Goal: Task Accomplishment & Management: Manage account settings

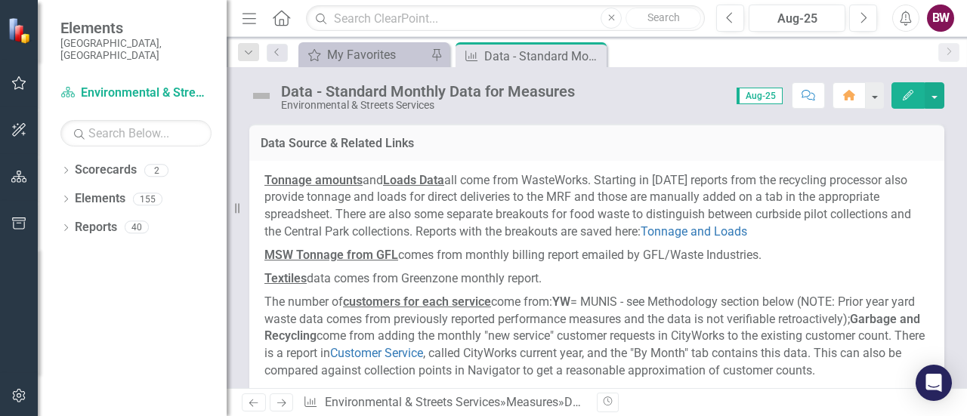
click at [903, 14] on icon "button" at bounding box center [905, 18] width 11 height 15
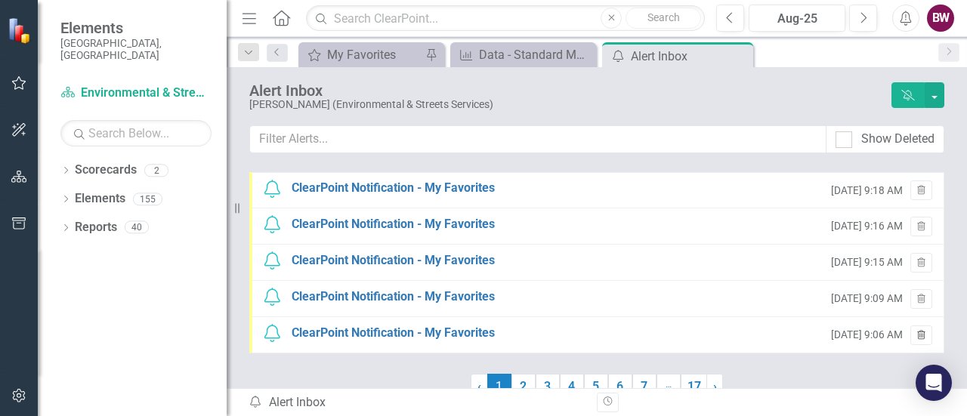
click at [915, 334] on icon "Trash" at bounding box center [920, 336] width 11 height 9
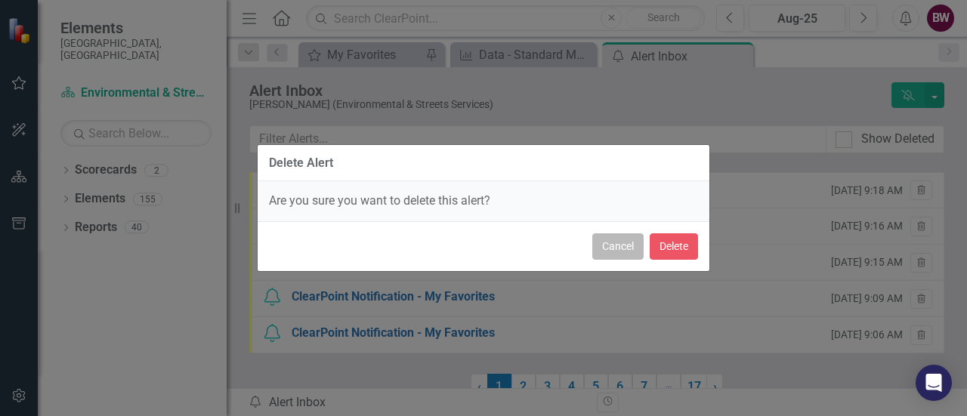
click at [604, 244] on button "Cancel" at bounding box center [617, 246] width 51 height 26
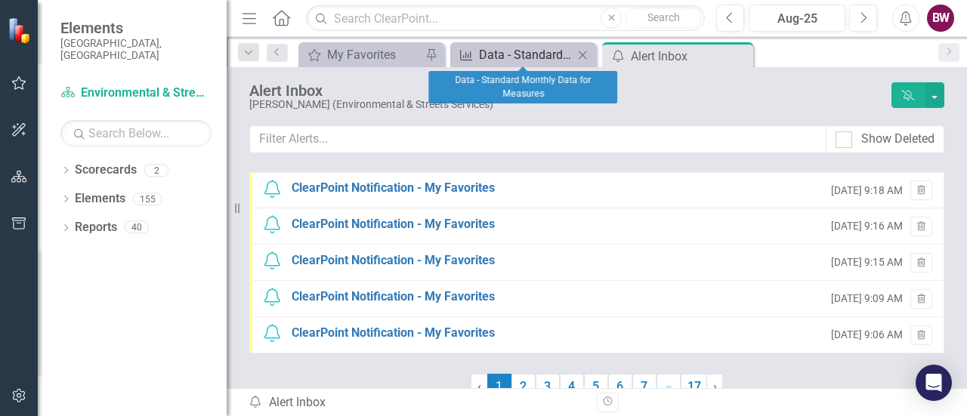
click at [506, 58] on div "Data - Standard Monthly Data for Measures" at bounding box center [526, 54] width 94 height 19
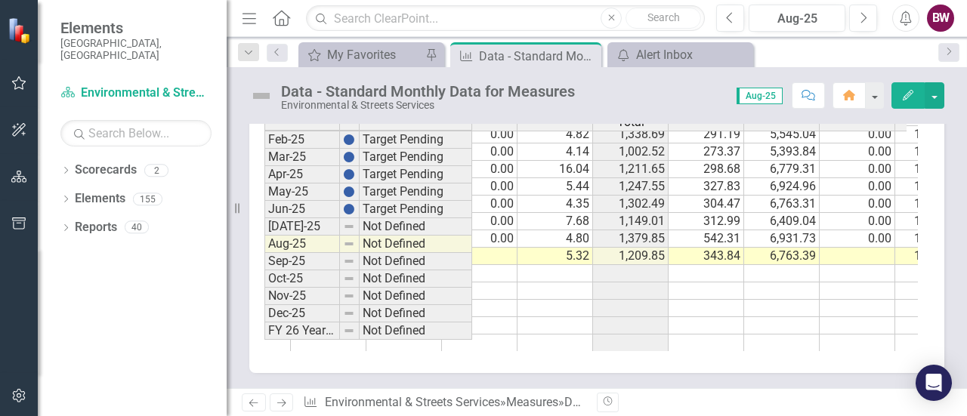
scroll to position [764, 396]
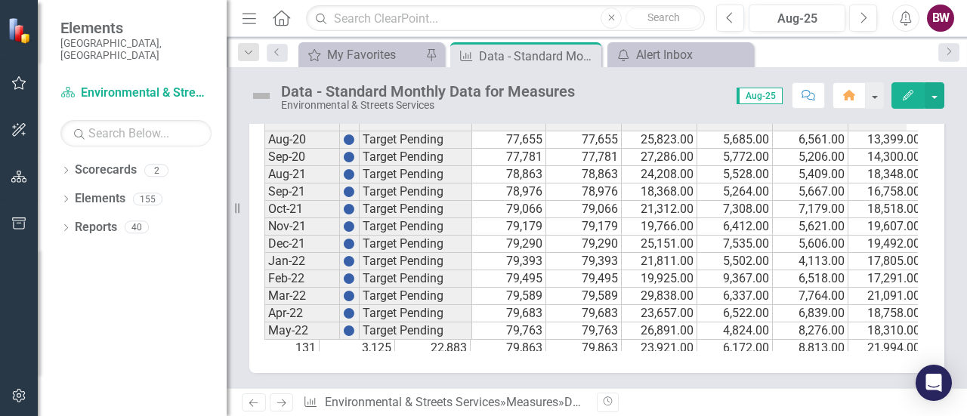
click at [248, 14] on icon "Menu" at bounding box center [249, 18] width 20 height 16
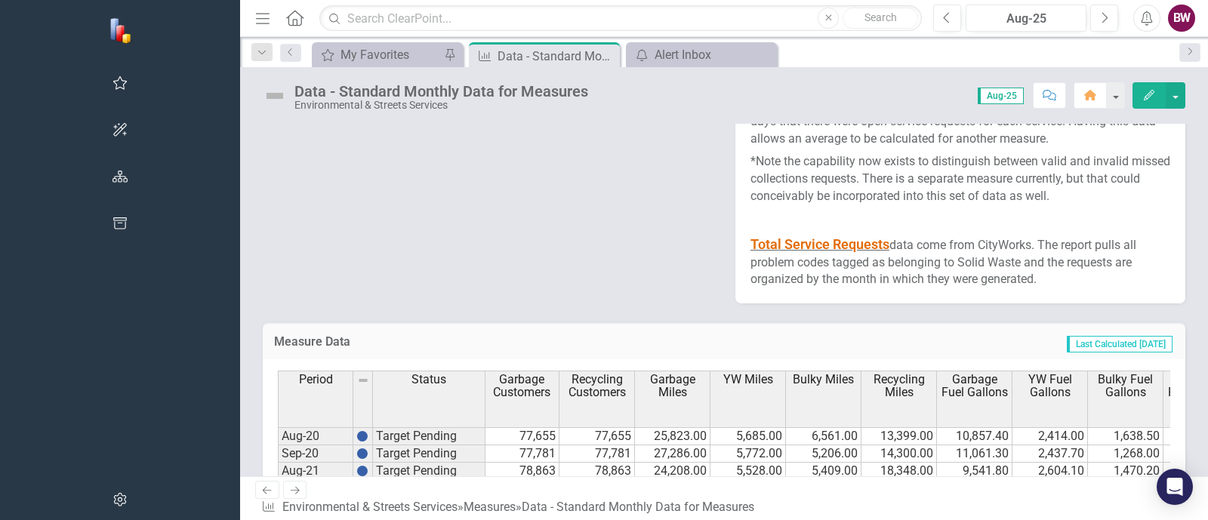
drag, startPoint x: 261, startPoint y: 5, endPoint x: 701, endPoint y: 55, distance: 443.2
click at [701, 55] on div "My Favorites My Favorites Pin Measure Data - Standard Monthly Data for Measures…" at bounding box center [740, 54] width 863 height 24
click at [253, 5] on button "Menu" at bounding box center [263, 18] width 20 height 26
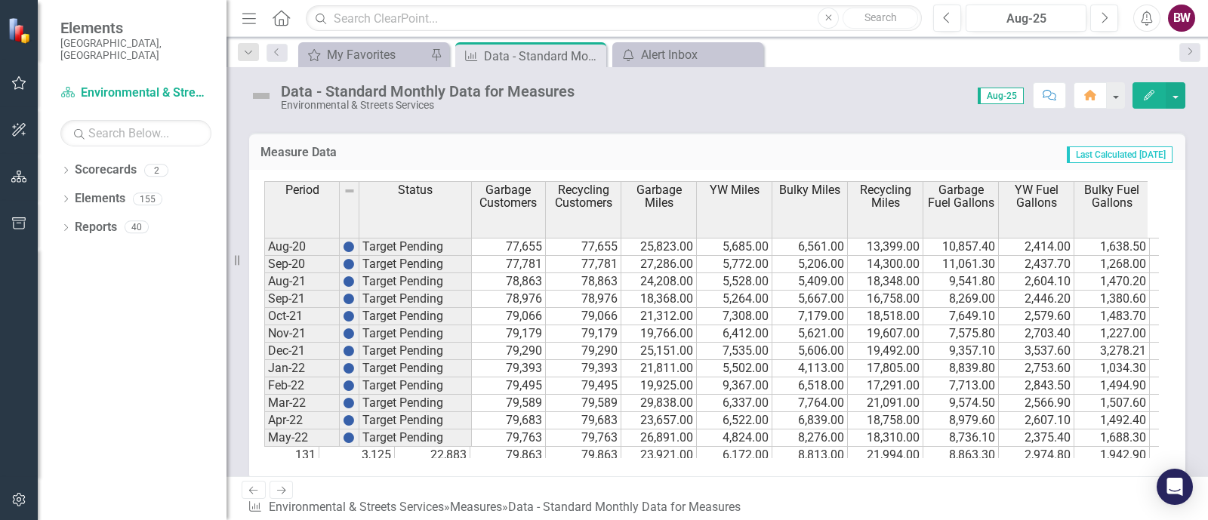
click at [265, 92] on img at bounding box center [261, 96] width 24 height 24
click at [356, 91] on div "Data - Standard Monthly Data for Measures" at bounding box center [428, 91] width 294 height 17
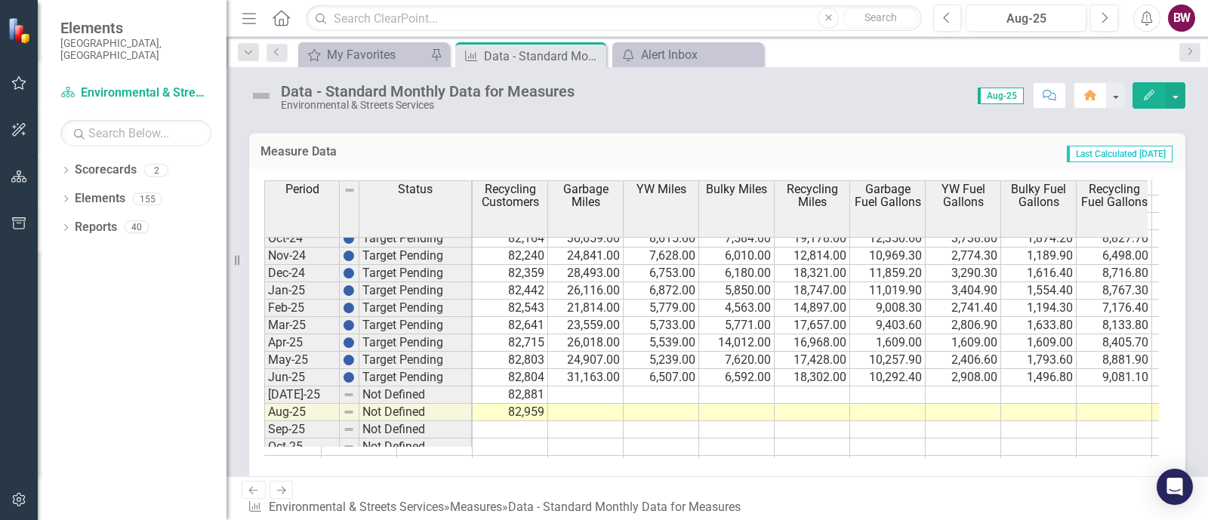
scroll to position [0, 1536]
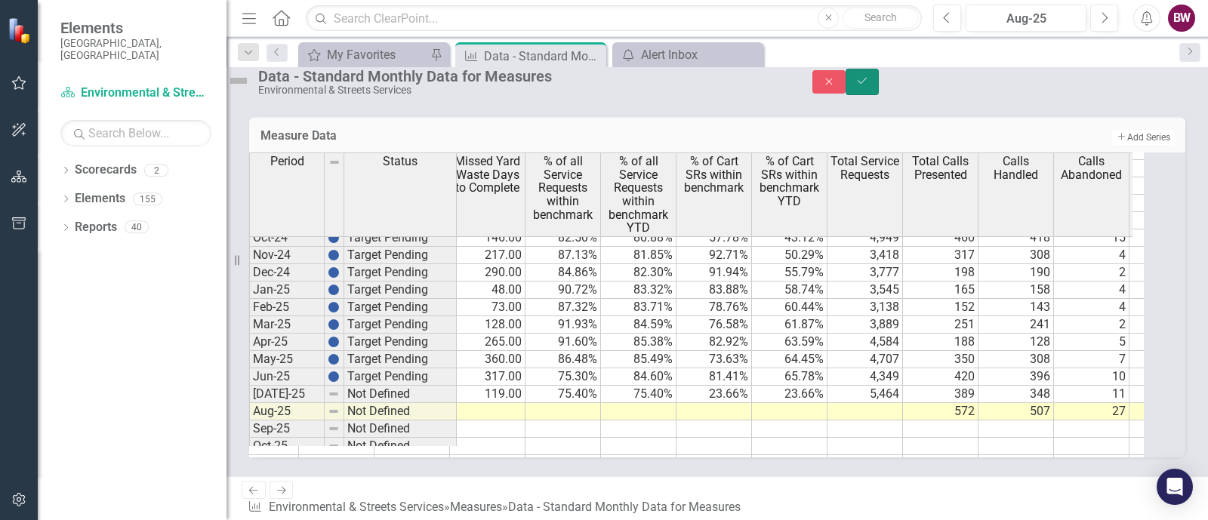
click at [879, 81] on button "Save" at bounding box center [862, 82] width 33 height 26
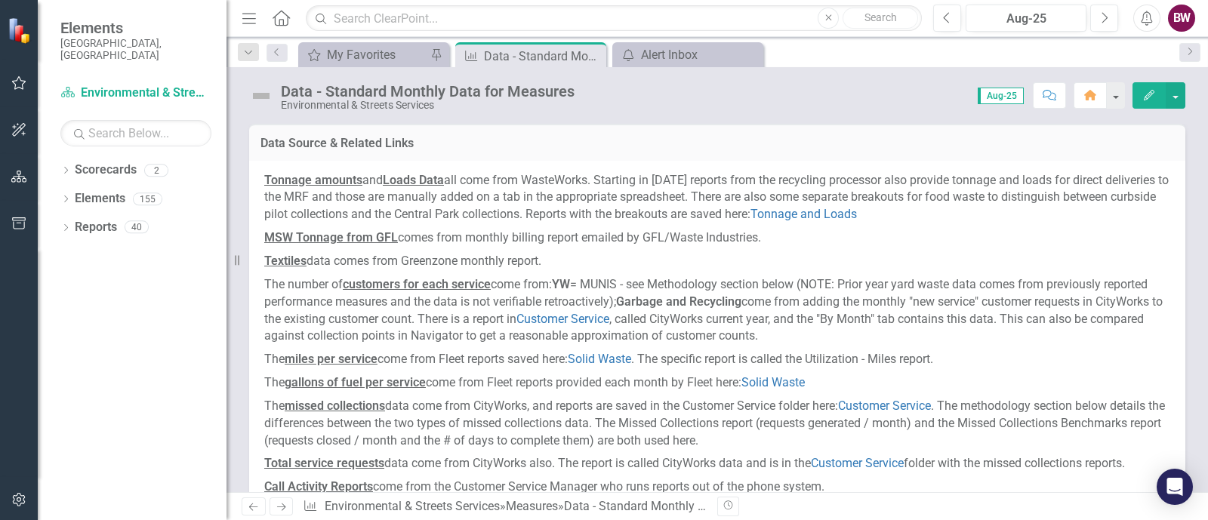
scroll to position [724, 0]
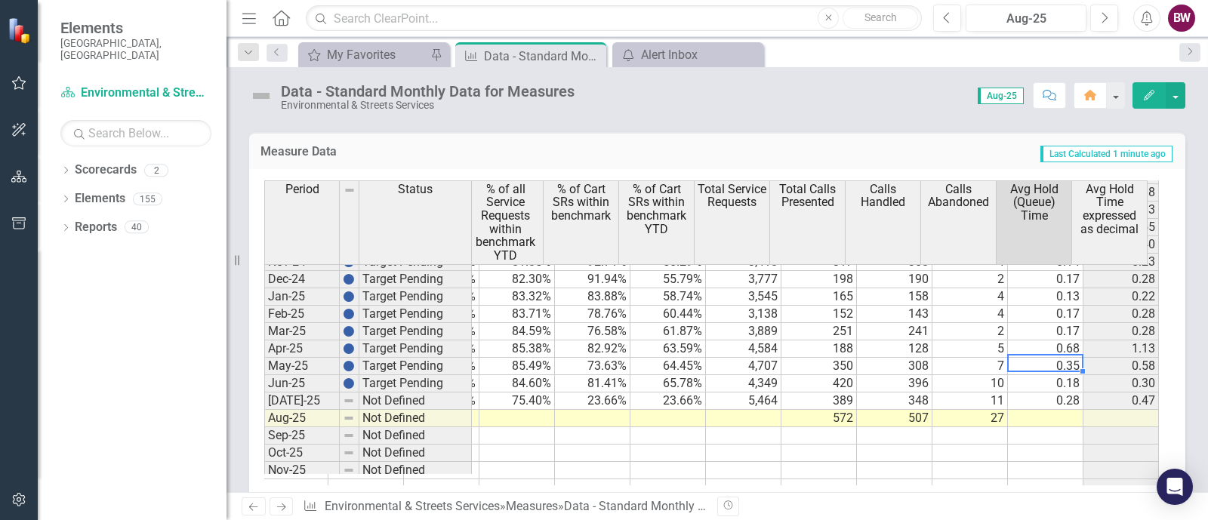
click at [1066, 358] on td "0.35" at bounding box center [1046, 366] width 76 height 17
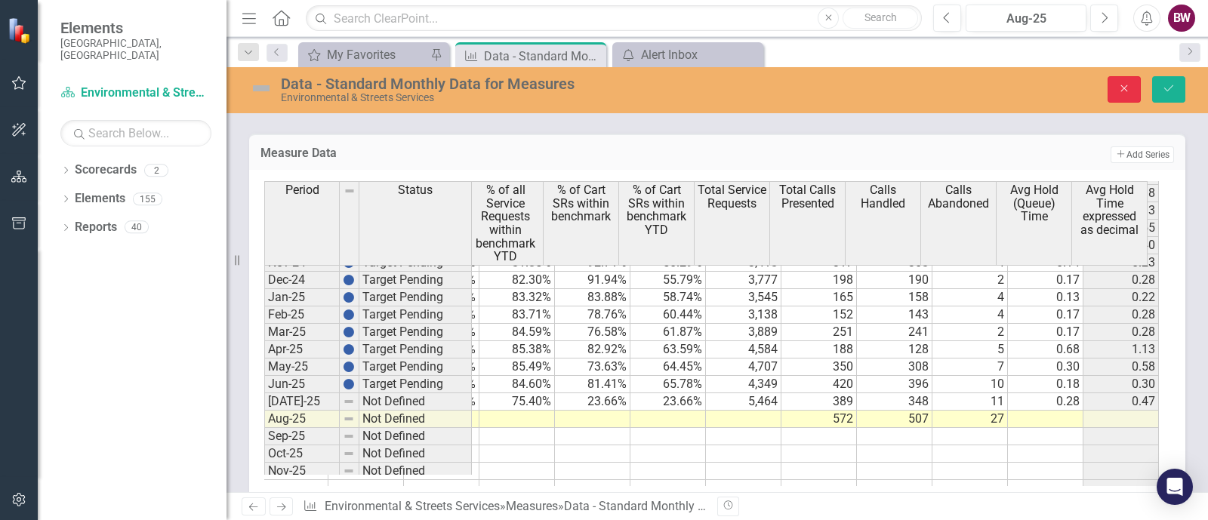
click at [1114, 82] on button "Close" at bounding box center [1124, 89] width 33 height 26
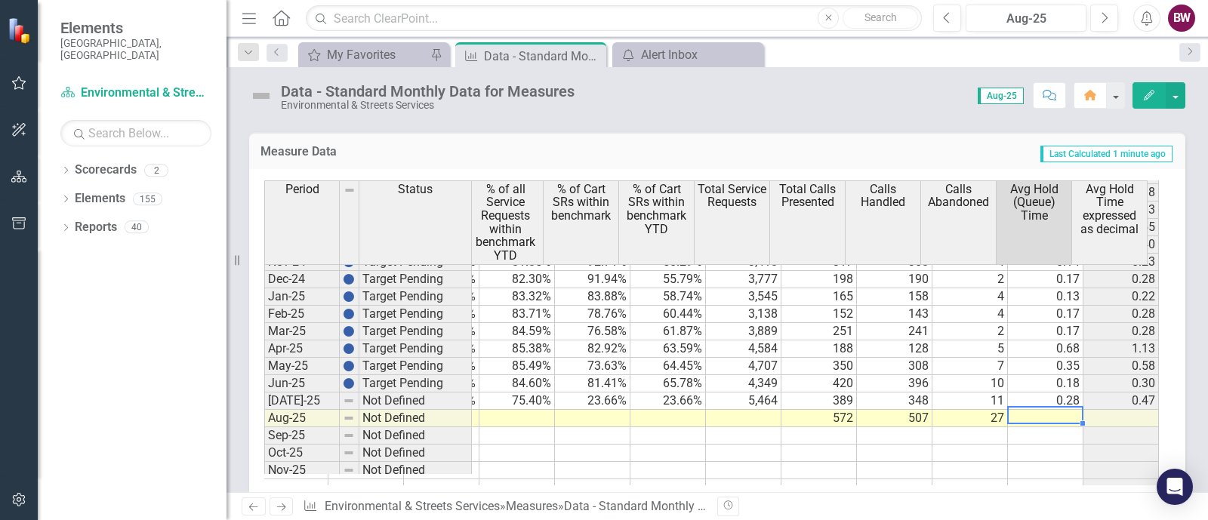
click at [1035, 410] on td at bounding box center [1046, 418] width 76 height 17
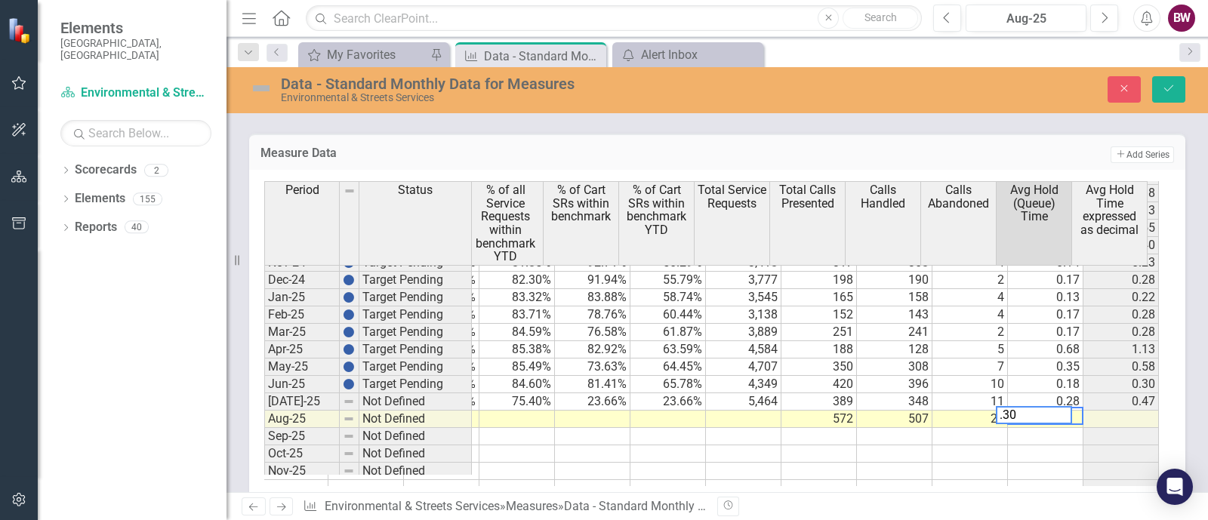
type textarea ".30"
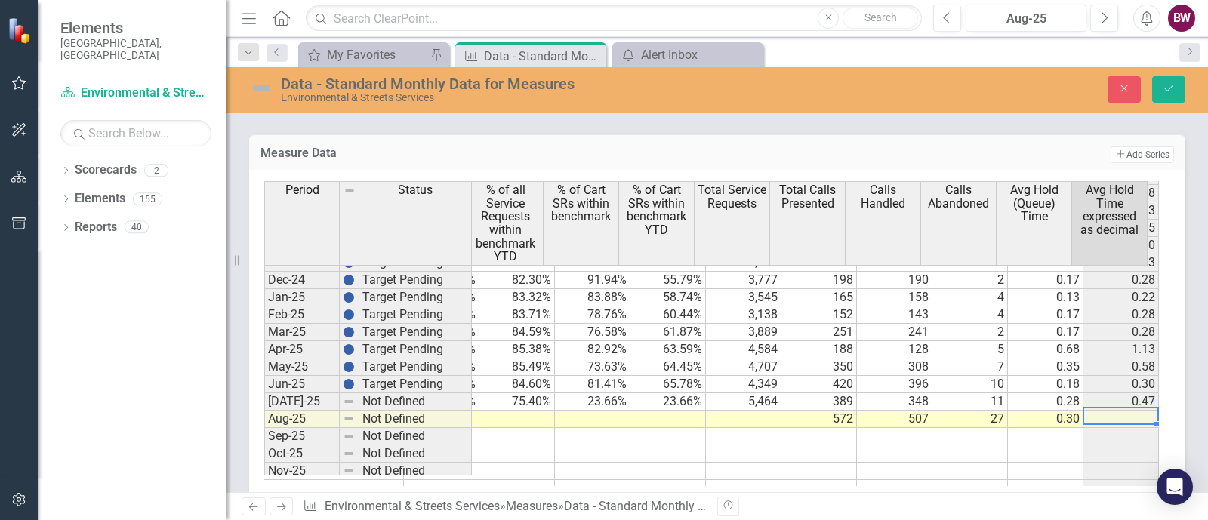
click at [1095, 411] on td at bounding box center [1122, 419] width 76 height 17
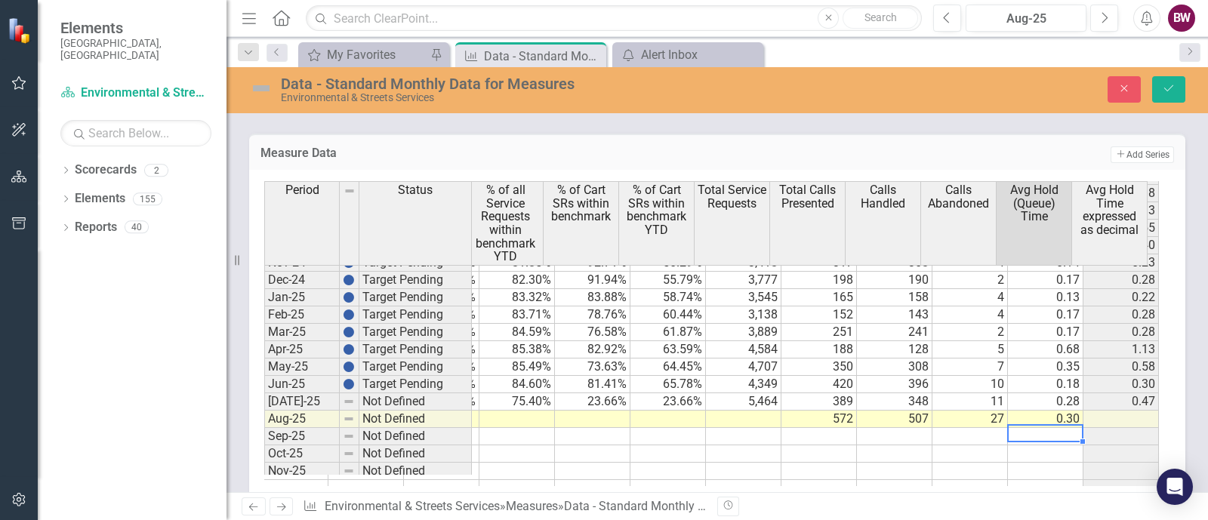
click at [1021, 428] on td at bounding box center [1046, 436] width 76 height 17
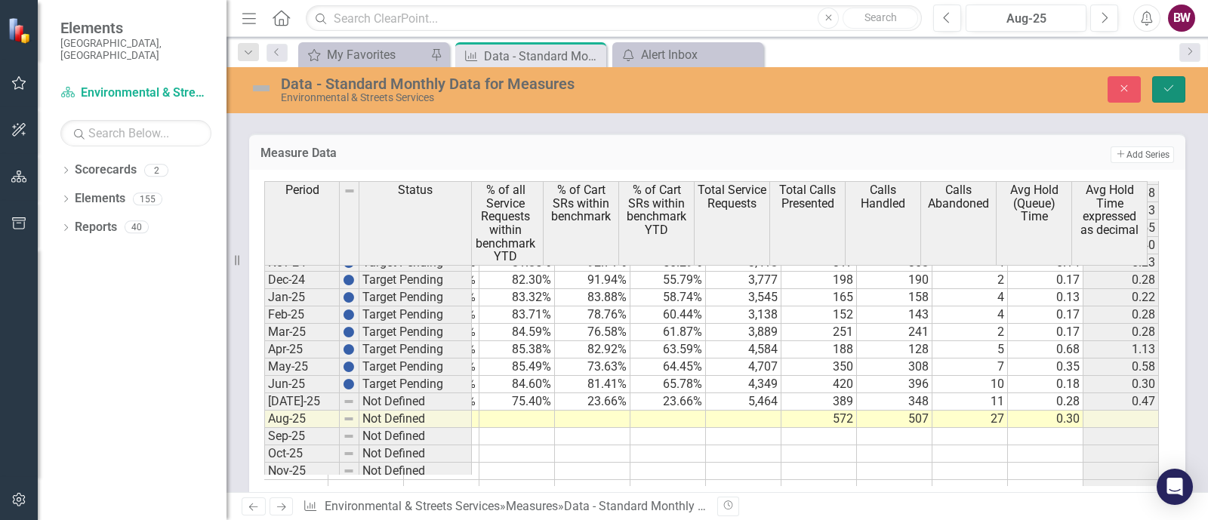
click at [1171, 83] on icon "Save" at bounding box center [1169, 88] width 14 height 11
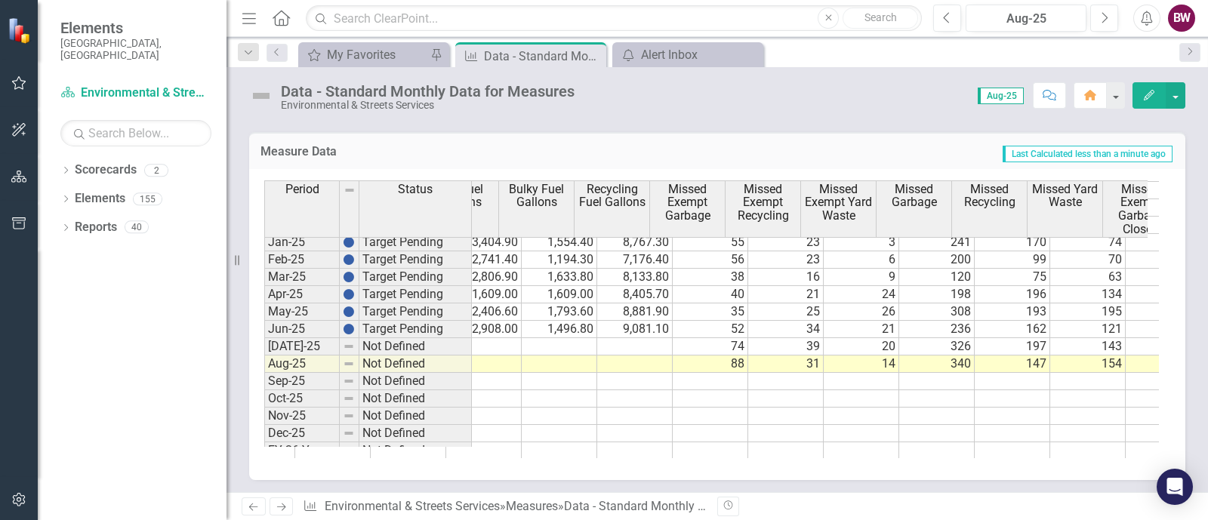
scroll to position [0, 0]
